Goal: Find specific page/section: Find specific page/section

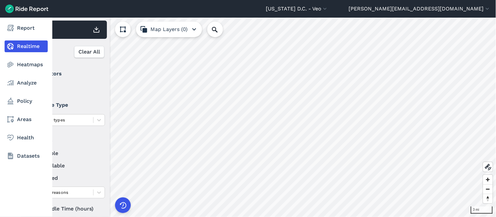
scroll to position [73, 0]
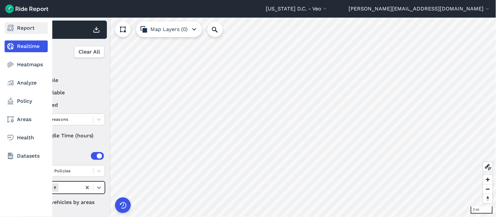
click at [13, 27] on icon at bounding box center [11, 28] width 8 height 8
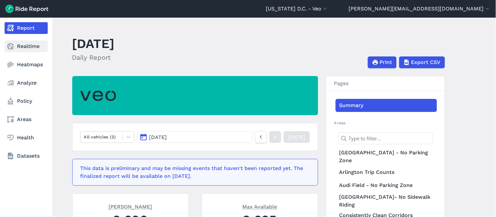
click at [28, 50] on link "Realtime" at bounding box center [26, 47] width 43 height 12
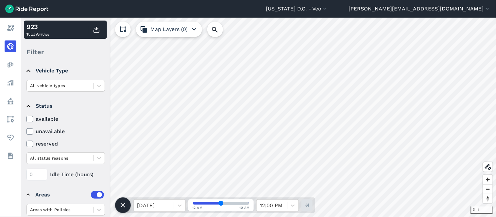
scroll to position [73, 0]
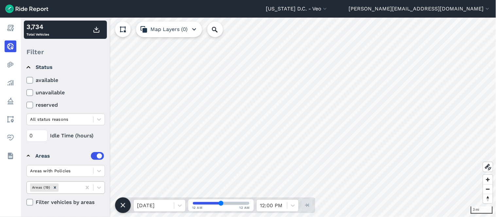
click at [73, 190] on div at bounding box center [69, 188] width 19 height 8
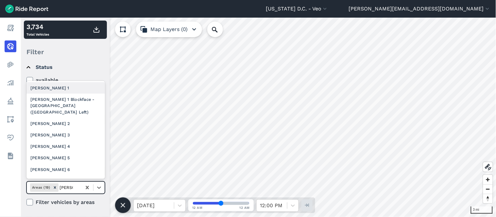
type input "[PERSON_NAME] 2"
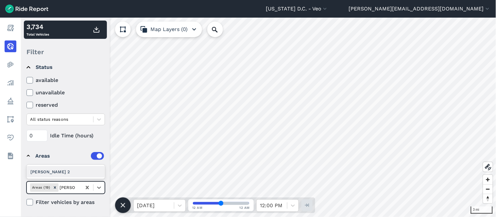
click at [61, 170] on div "[PERSON_NAME] 2" at bounding box center [65, 171] width 78 height 11
click at [68, 187] on icon "Remove Ward 2" at bounding box center [70, 188] width 5 height 5
click at [54, 187] on icon "Remove Areas (19)" at bounding box center [55, 188] width 5 height 5
click at [183, 206] on div at bounding box center [179, 205] width 11 height 11
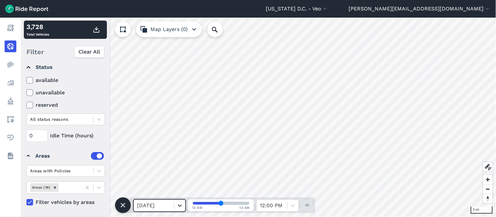
click at [182, 207] on icon at bounding box center [180, 206] width 7 height 7
click at [182, 205] on icon at bounding box center [180, 206] width 7 height 7
click at [72, 188] on div at bounding box center [69, 188] width 19 height 8
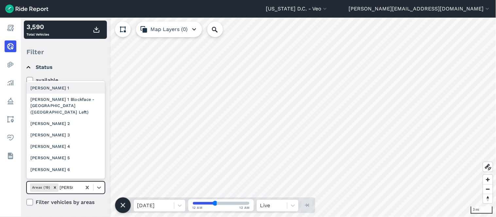
type input "[PERSON_NAME] 2"
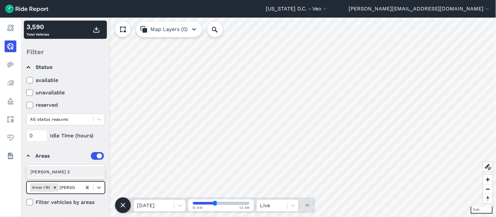
click at [54, 169] on div "[PERSON_NAME] 2" at bounding box center [65, 171] width 78 height 11
click at [68, 187] on icon "Remove Ward 2" at bounding box center [70, 188] width 5 height 5
click at [66, 189] on div at bounding box center [69, 188] width 19 height 8
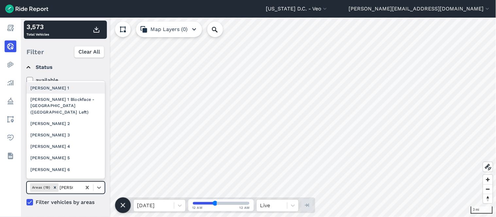
type input "ward 3"
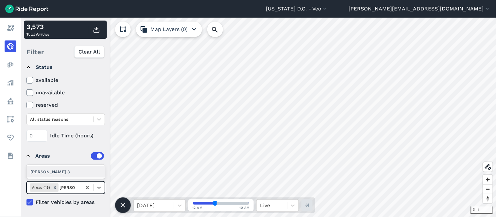
click at [56, 171] on div "[PERSON_NAME] 3" at bounding box center [65, 171] width 78 height 11
